Goal: Transaction & Acquisition: Obtain resource

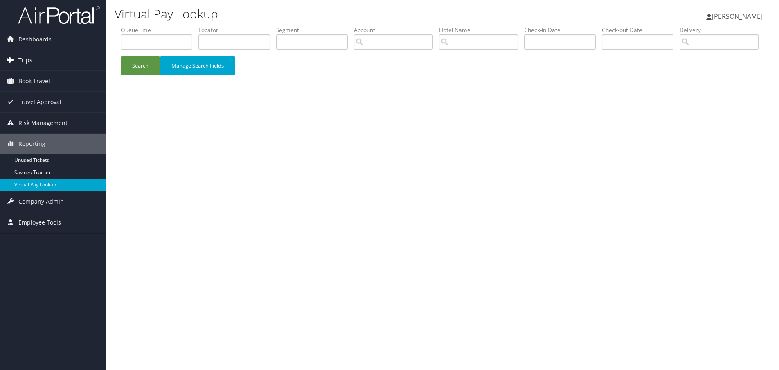
click at [32, 57] on link "Trips" at bounding box center [53, 60] width 106 height 20
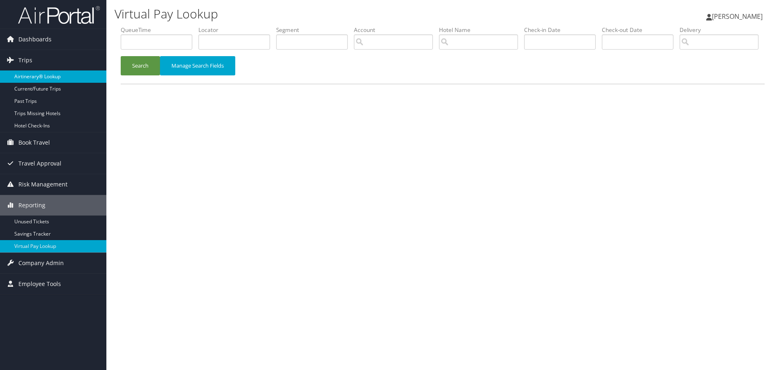
click at [43, 77] on link "Airtinerary® Lookup" at bounding box center [53, 76] width 106 height 12
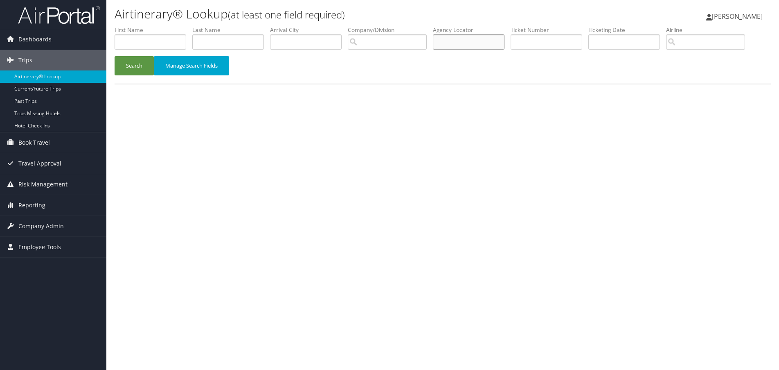
click at [474, 45] on input "text" at bounding box center [469, 41] width 72 height 15
paste input "CBIGTH"
type input "CBIGTH"
click at [135, 67] on button "Search" at bounding box center [134, 65] width 39 height 19
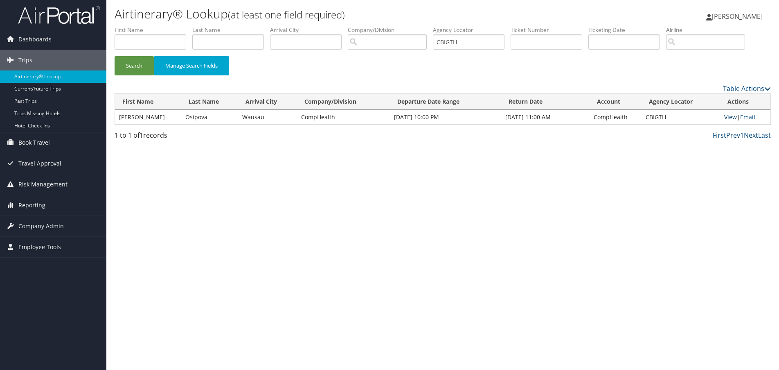
click at [729, 117] on link "View" at bounding box center [730, 117] width 13 height 8
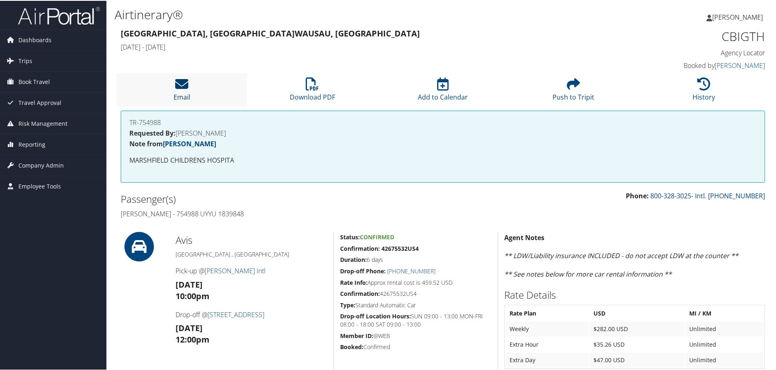
click at [184, 83] on icon at bounding box center [181, 83] width 13 height 13
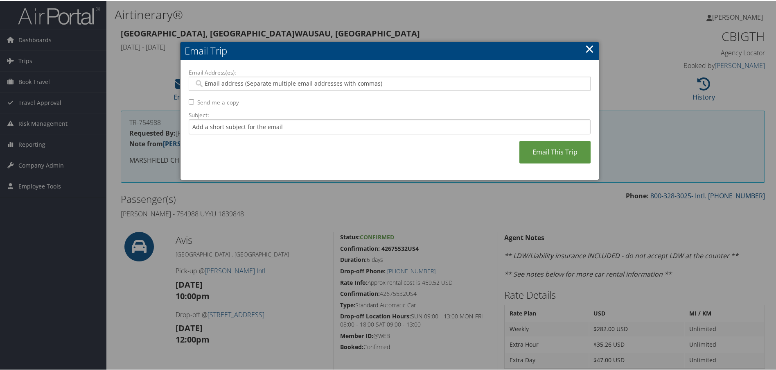
click at [281, 85] on input "Email Address(es):" at bounding box center [389, 83] width 391 height 8
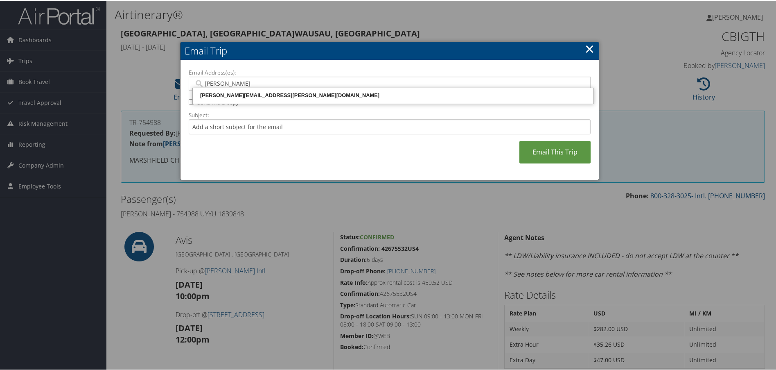
type input "kenn"
click at [281, 92] on div "KENNETH.ZACHARY@CHGHEALTHCARE.COM" at bounding box center [393, 94] width 398 height 8
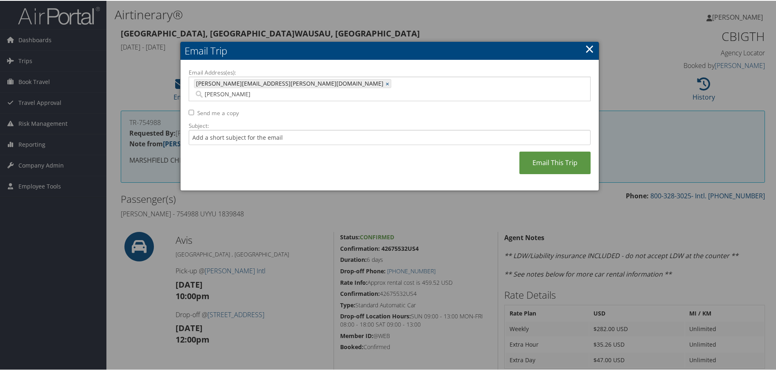
type input "KENNETH.ZACHARY@CHGHEALTHCARE.COM"
click at [559, 159] on link "Email This Trip" at bounding box center [554, 162] width 71 height 23
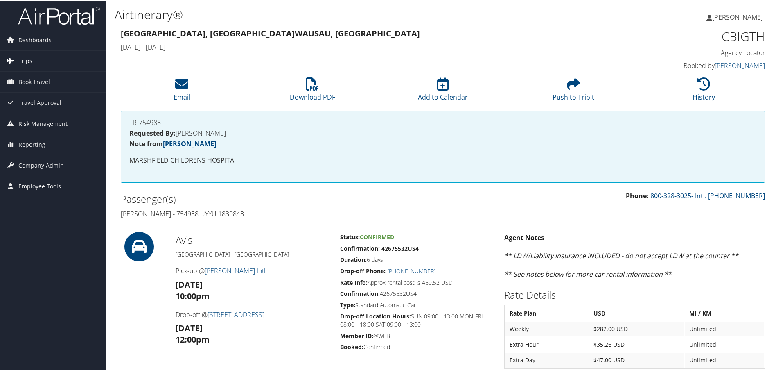
click at [19, 59] on span "Trips" at bounding box center [25, 60] width 14 height 20
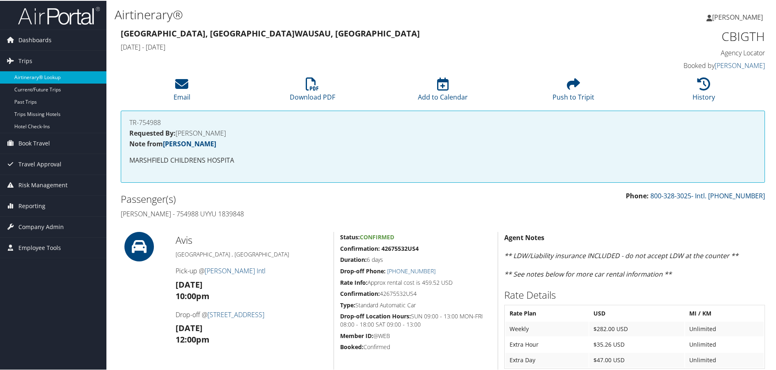
click at [34, 73] on link "Airtinerary® Lookup" at bounding box center [53, 76] width 106 height 12
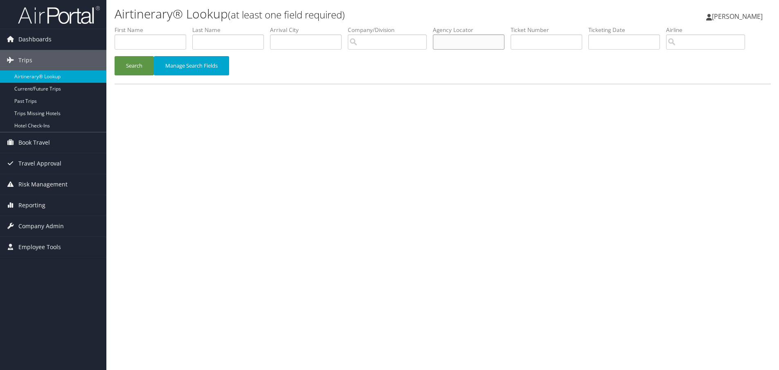
click at [470, 41] on input "text" at bounding box center [469, 41] width 72 height 15
paste input "EXLZBS"
type input "EXLZBS"
click at [132, 64] on button "Search" at bounding box center [134, 65] width 39 height 19
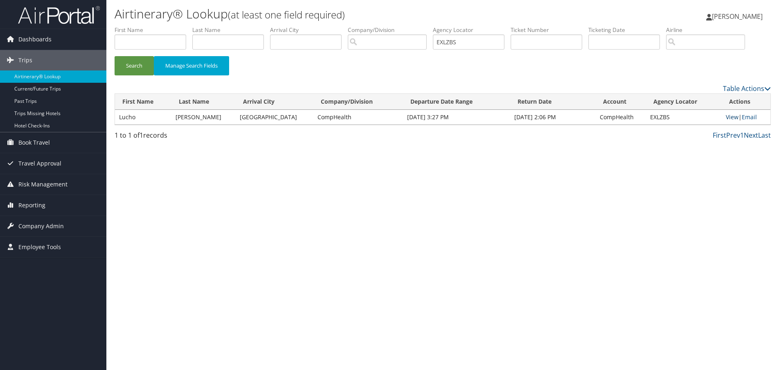
click at [728, 119] on link "View" at bounding box center [732, 117] width 13 height 8
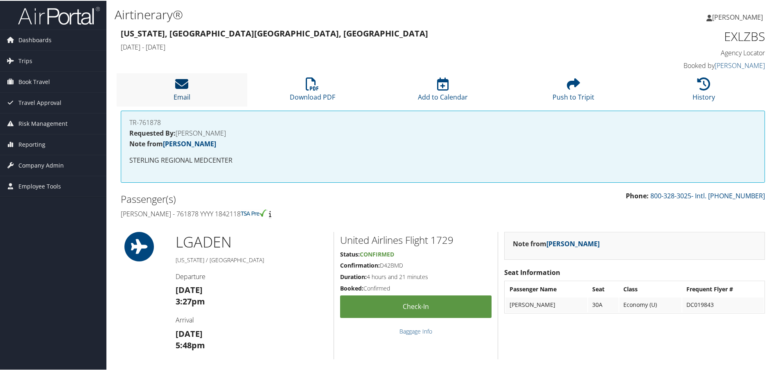
click at [177, 83] on icon at bounding box center [181, 83] width 13 height 13
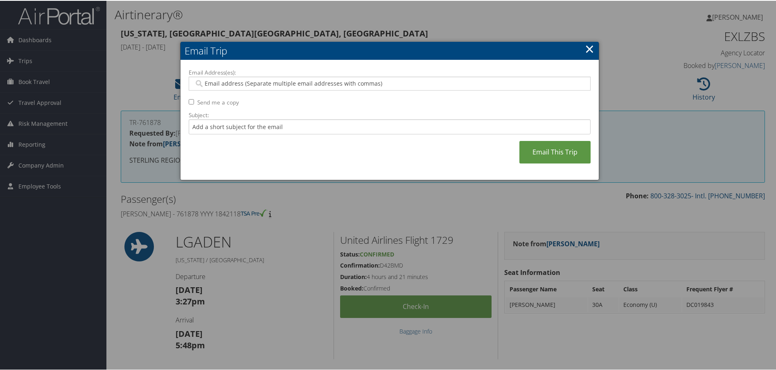
click at [352, 81] on input "Email Address(es):" at bounding box center [389, 83] width 391 height 8
type input "[PERSON_NAME]"
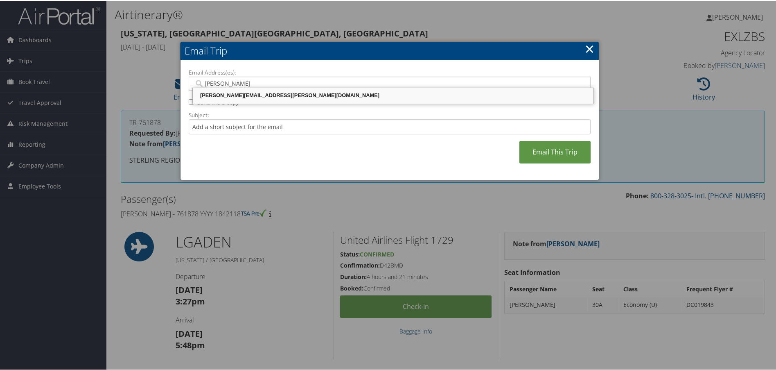
click at [344, 92] on div "[PERSON_NAME][EMAIL_ADDRESS][PERSON_NAME][DOMAIN_NAME]" at bounding box center [393, 94] width 398 height 8
type input "[PERSON_NAME][EMAIL_ADDRESS][PERSON_NAME][DOMAIN_NAME]"
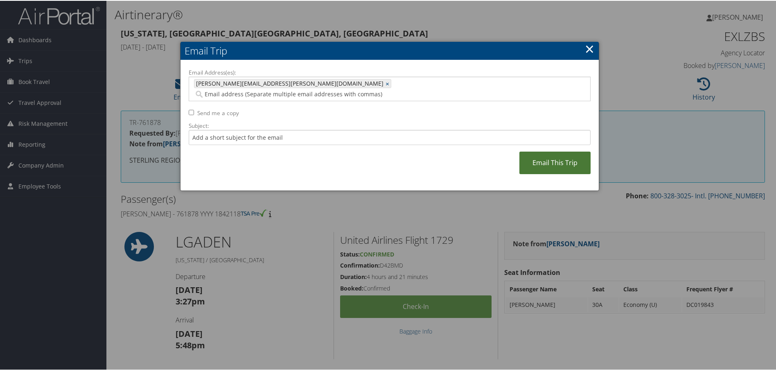
click at [541, 151] on link "Email This Trip" at bounding box center [554, 162] width 71 height 23
